Goal: Navigation & Orientation: Find specific page/section

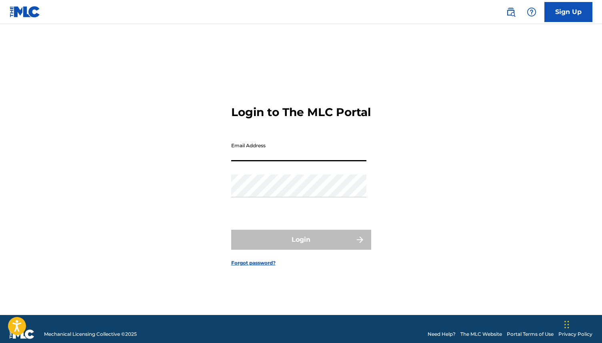
type input "[EMAIL_ADDRESS][DOMAIN_NAME]"
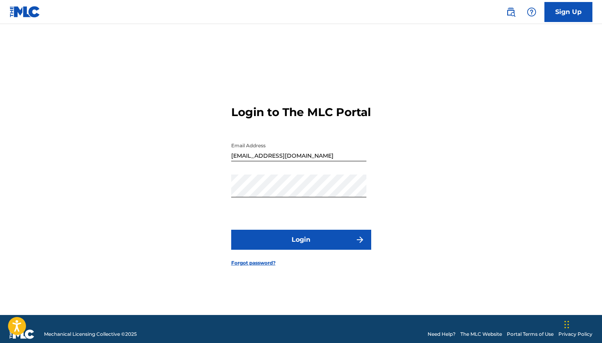
click at [319, 240] on button "Login" at bounding box center [301, 240] width 140 height 20
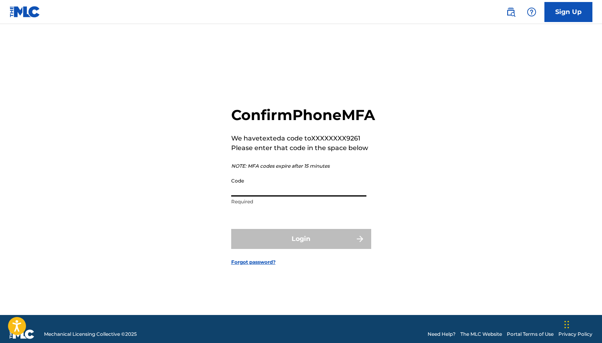
click at [305, 196] on input "Code" at bounding box center [298, 185] width 135 height 23
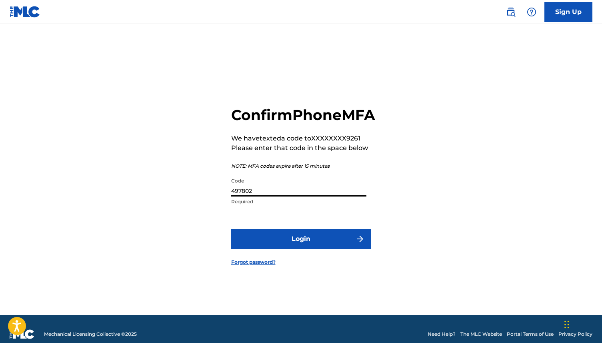
type input "497802"
click at [322, 244] on button "Login" at bounding box center [301, 239] width 140 height 20
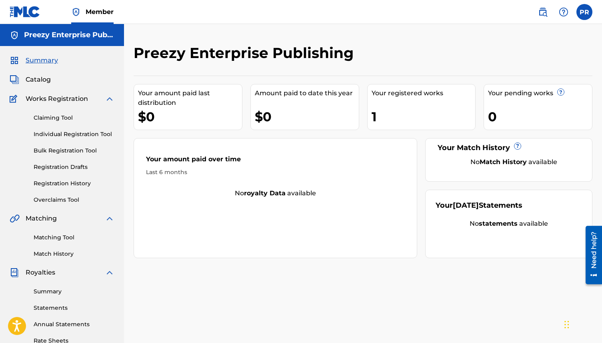
click at [70, 100] on span "Works Registration" at bounding box center [57, 99] width 62 height 10
click at [112, 95] on img at bounding box center [110, 99] width 10 height 10
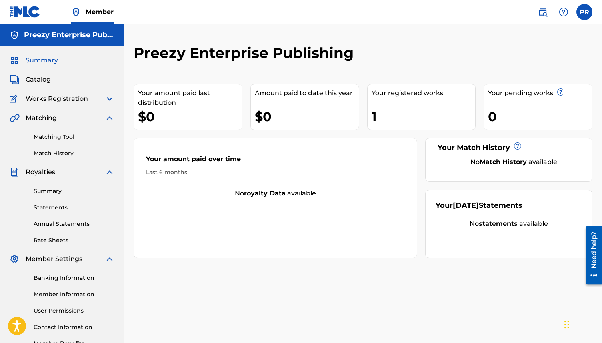
click at [112, 97] on img at bounding box center [110, 99] width 10 height 10
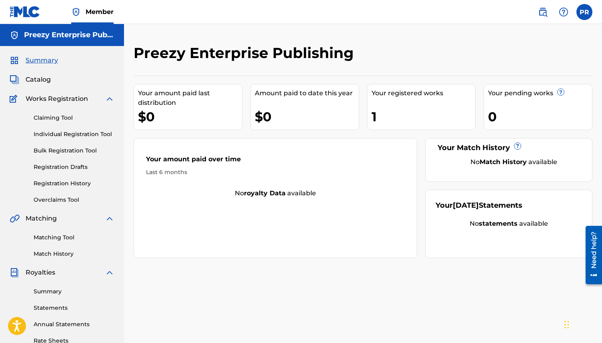
click at [42, 81] on span "Catalog" at bounding box center [38, 80] width 25 height 10
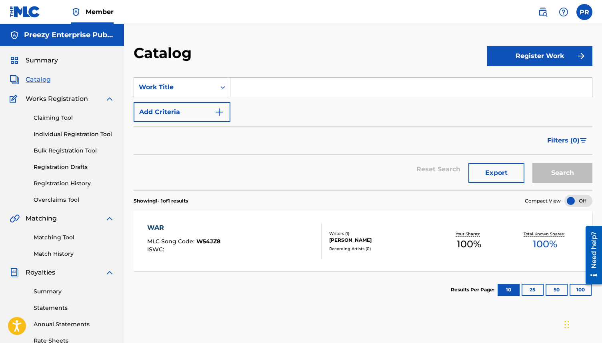
click at [188, 253] on div "WAR MLC Song Code : W54JZ8 ISWC :" at bounding box center [183, 241] width 73 height 36
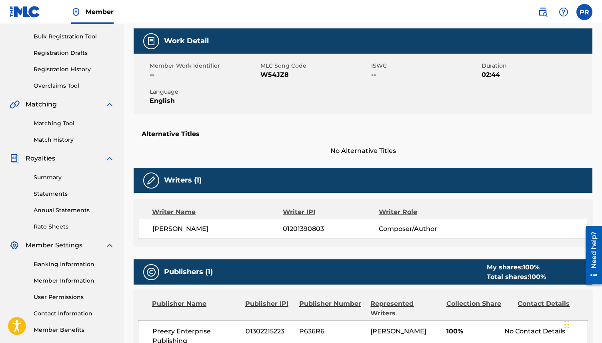
scroll to position [112, 0]
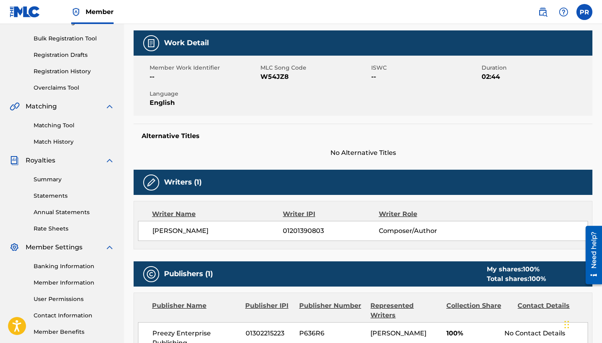
click at [373, 75] on span "--" at bounding box center [425, 77] width 109 height 10
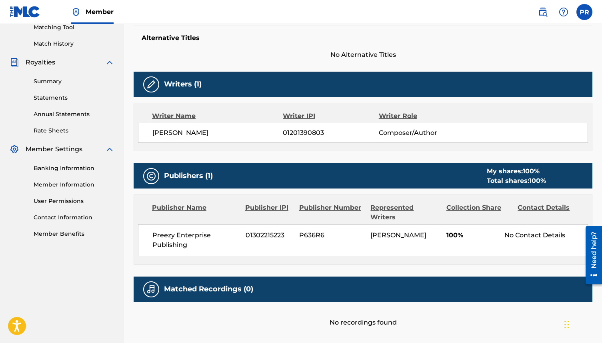
scroll to position [210, 0]
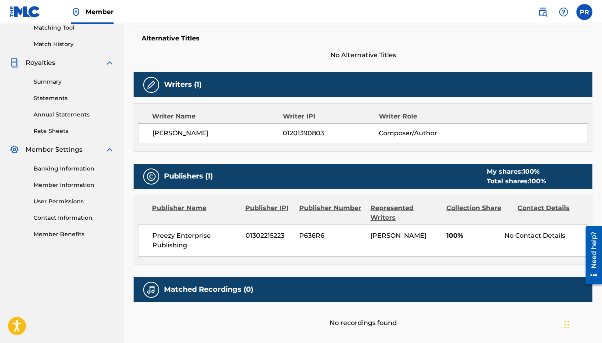
click at [56, 56] on div "Summary Catalog Works Registration Claiming Tool Individual Registration Tool B…" at bounding box center [62, 42] width 124 height 412
click at [54, 97] on link "Statements" at bounding box center [74, 98] width 81 height 8
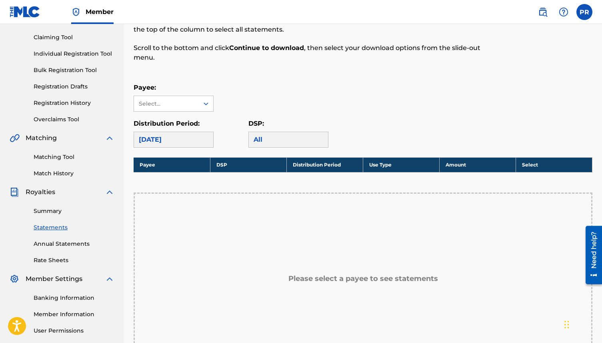
scroll to position [81, 0]
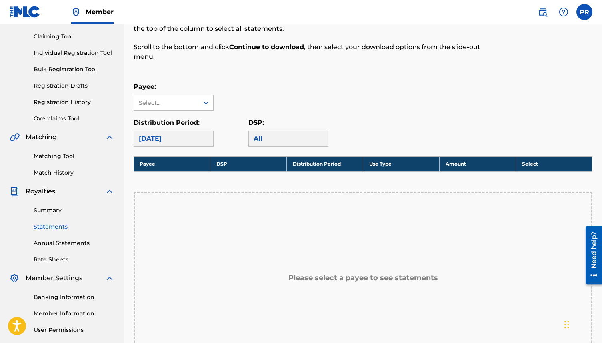
click at [182, 94] on div "Payee: Select..." at bounding box center [174, 96] width 80 height 29
click at [182, 100] on div "Select..." at bounding box center [166, 103] width 54 height 8
click at [178, 106] on div "Select..." at bounding box center [166, 103] width 54 height 8
click at [271, 136] on div "All" at bounding box center [288, 139] width 80 height 16
click at [185, 142] on div "[DATE]" at bounding box center [174, 139] width 80 height 16
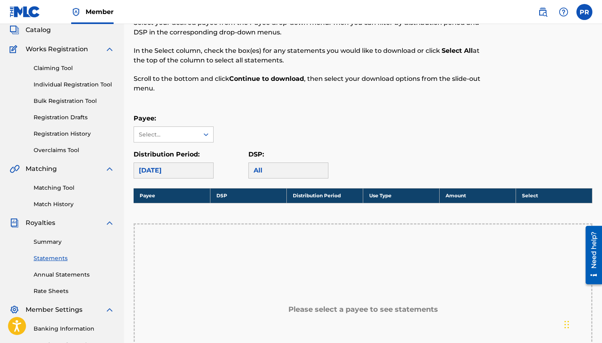
scroll to position [58, 0]
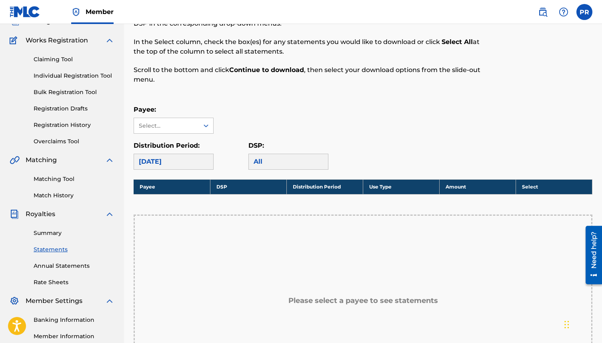
click at [51, 234] on link "Summary" at bounding box center [74, 233] width 81 height 8
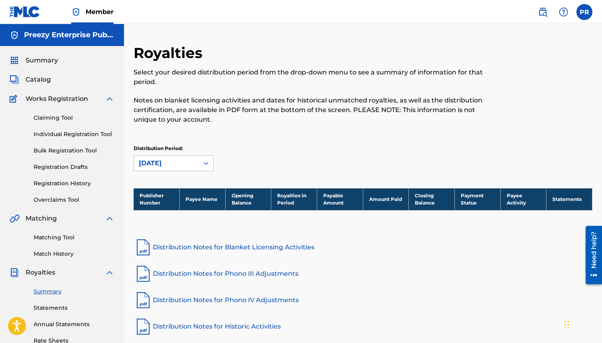
click at [52, 119] on link "Claiming Tool" at bounding box center [74, 118] width 81 height 8
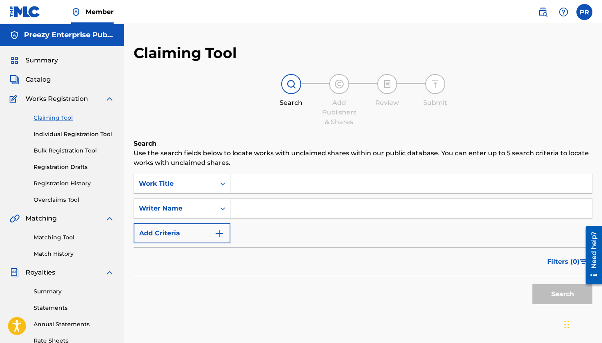
click at [59, 167] on link "Registration Drafts" at bounding box center [74, 167] width 81 height 8
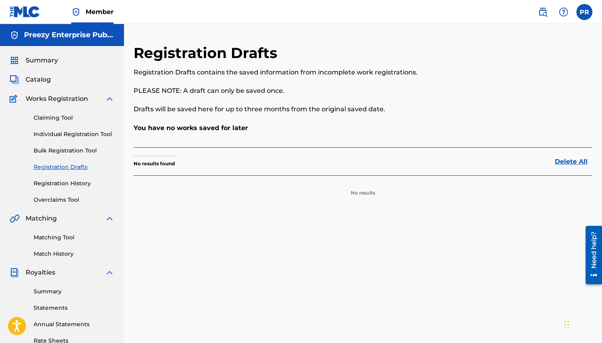
click at [59, 197] on link "Overclaims Tool" at bounding box center [74, 200] width 81 height 8
